Goal: Contribute content: Add original content to the website for others to see

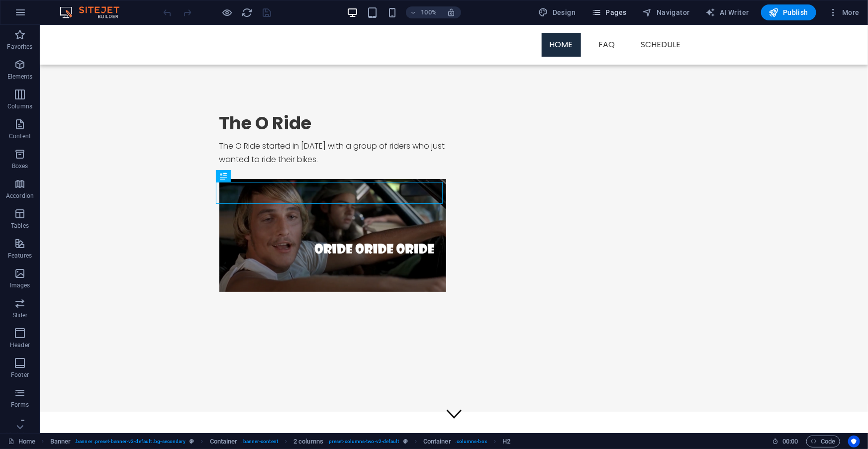
click at [620, 14] on span "Pages" at bounding box center [609, 12] width 35 height 10
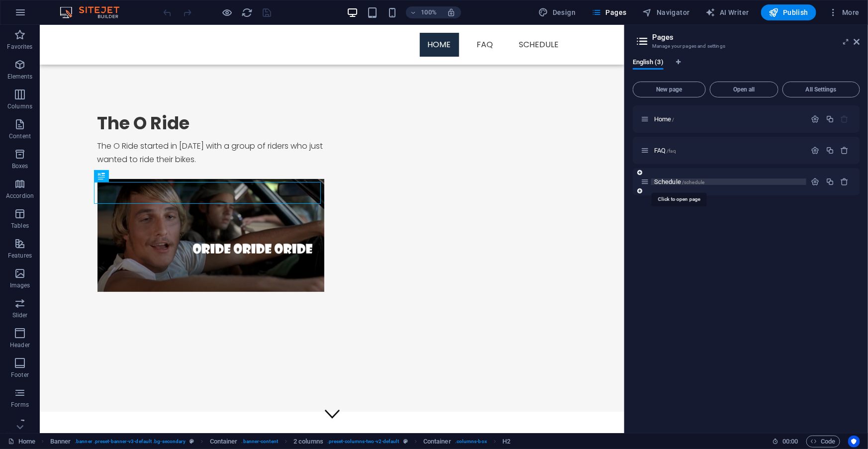
click at [669, 181] on span "Schedule /schedule" at bounding box center [679, 181] width 50 height 7
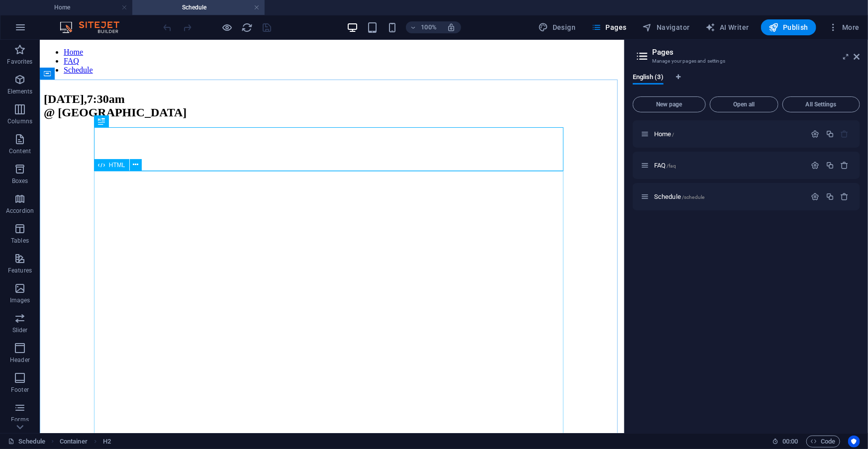
click at [108, 167] on div "HTML" at bounding box center [111, 165] width 35 height 12
click at [109, 166] on span "HTML" at bounding box center [117, 165] width 16 height 6
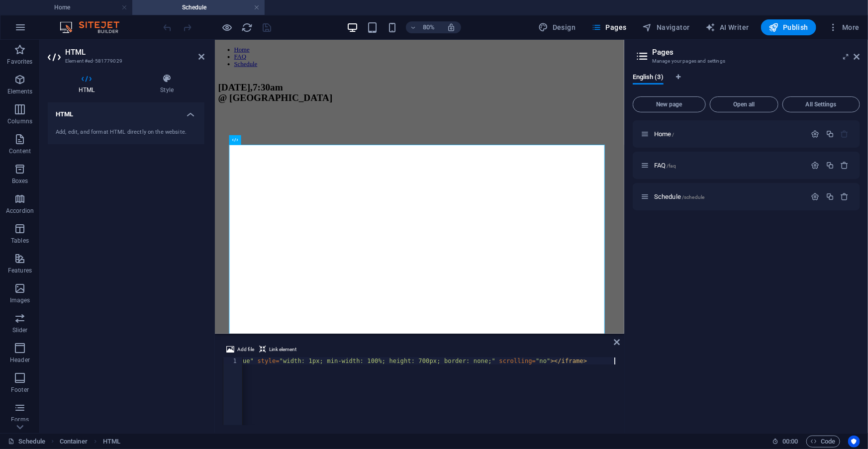
click at [332, 368] on div "< iframe src = "[URL][DOMAIN_NAME] &amp; id=52310905 &amp; sampleGraph=true" st…" at bounding box center [308, 398] width 618 height 80
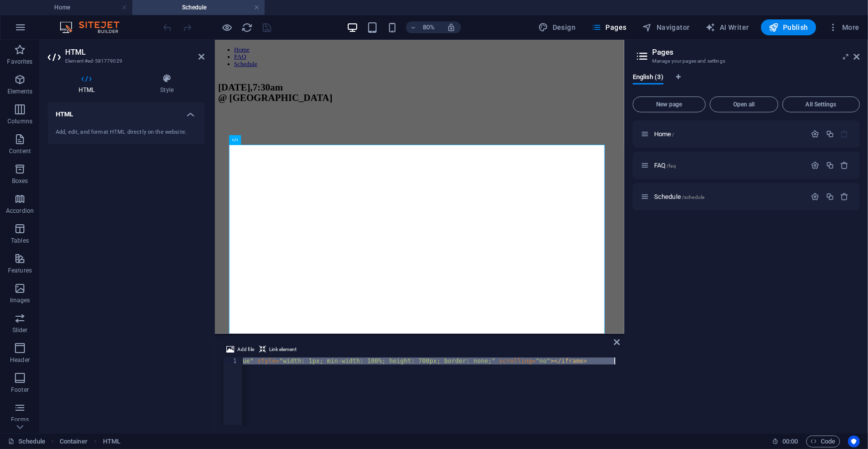
type textarea "<iframe src="[URL][DOMAIN_NAME]" style="width: 1px; min-width: 100%; height: 70…"
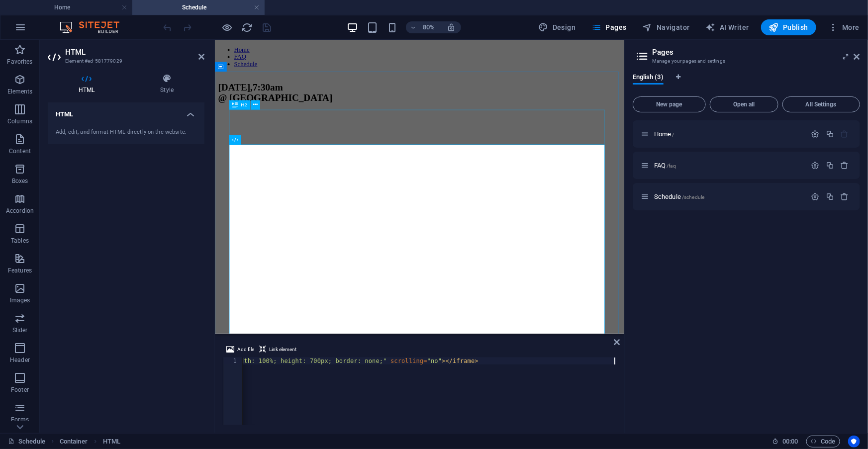
click at [328, 119] on div "[DATE] 7:30 am @ [GEOGRAPHIC_DATA]" at bounding box center [470, 105] width 504 height 27
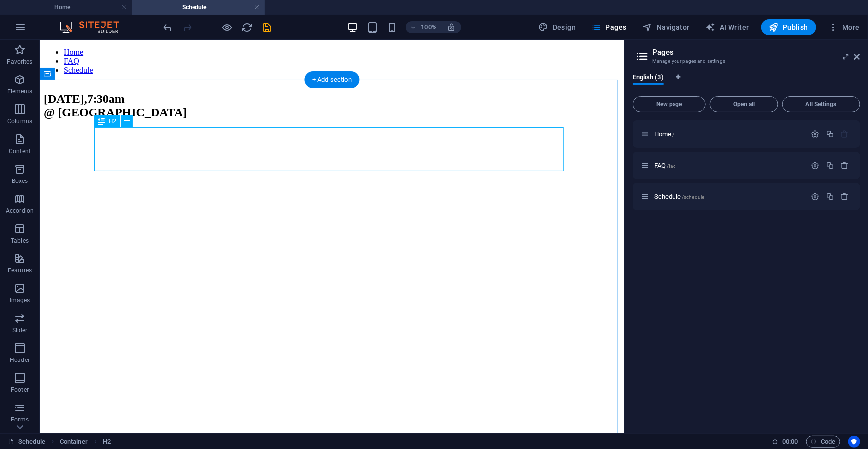
click at [184, 119] on div "[DATE] 7:30 am @ [GEOGRAPHIC_DATA]" at bounding box center [331, 105] width 577 height 27
click at [195, 119] on div "[DATE] 7:30 am @ [GEOGRAPHIC_DATA]" at bounding box center [331, 105] width 577 height 27
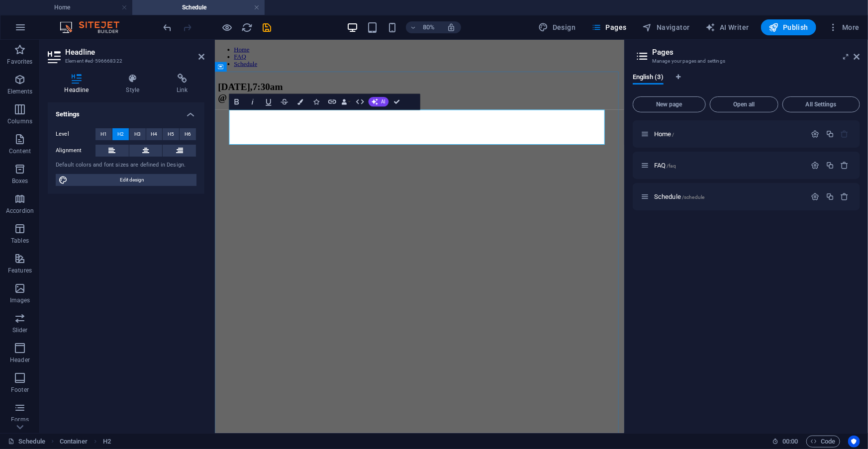
click at [315, 119] on h2 "[DATE] 7:30 am @ [GEOGRAPHIC_DATA]" at bounding box center [470, 105] width 504 height 27
click at [319, 119] on h2 "[DATE] 7:30 am @ [GEOGRAPHIC_DATA]" at bounding box center [470, 105] width 504 height 27
drag, startPoint x: 321, startPoint y: 135, endPoint x: 424, endPoint y: 130, distance: 102.6
click at [424, 119] on h2 "[DATE] 7:30 am @ [GEOGRAPHIC_DATA]" at bounding box center [470, 105] width 504 height 27
drag, startPoint x: 260, startPoint y: 157, endPoint x: 554, endPoint y: 155, distance: 294.6
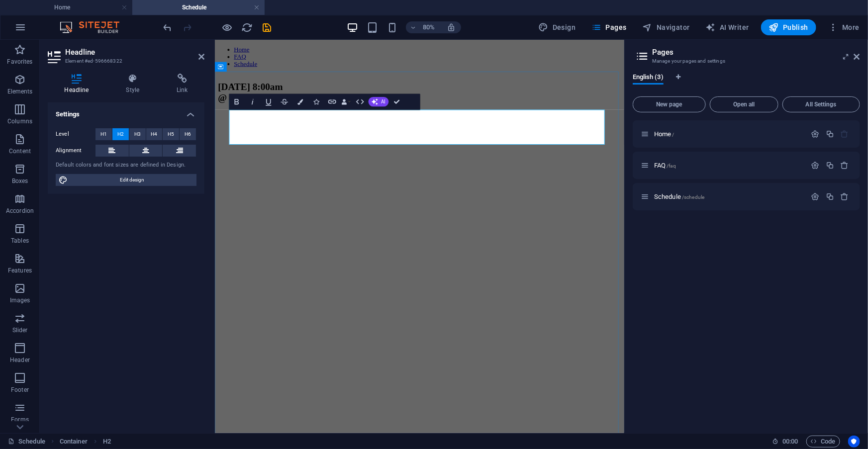
click at [554, 119] on h2 "[DATE] 8:00 am @ [GEOGRAPHIC_DATA]" at bounding box center [470, 105] width 504 height 27
click at [578, 100] on div "[DATE] 8:00am @ [GEOGRAPHIC_DATA]" at bounding box center [470, 285] width 504 height 387
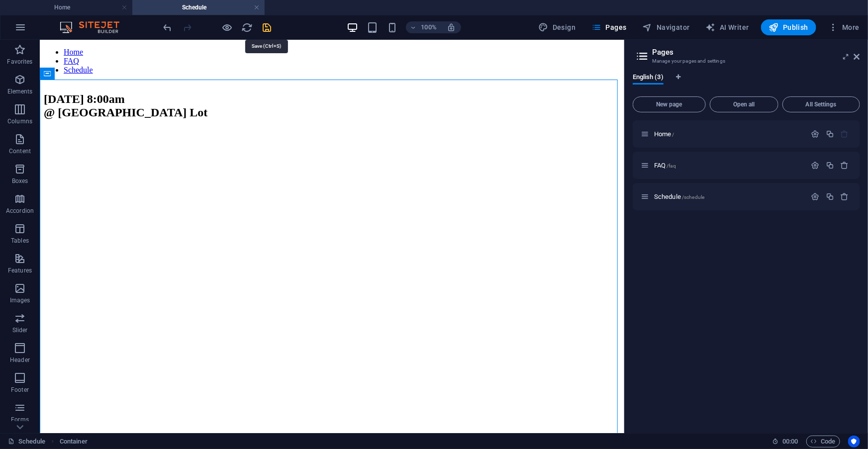
click at [266, 26] on icon "save" at bounding box center [267, 27] width 11 height 11
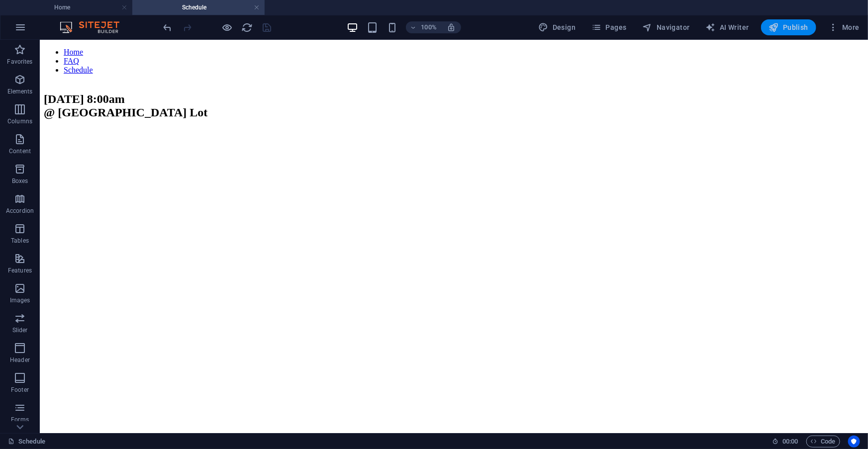
click at [793, 29] on span "Publish" at bounding box center [788, 27] width 39 height 10
